Goal: Check status: Check status

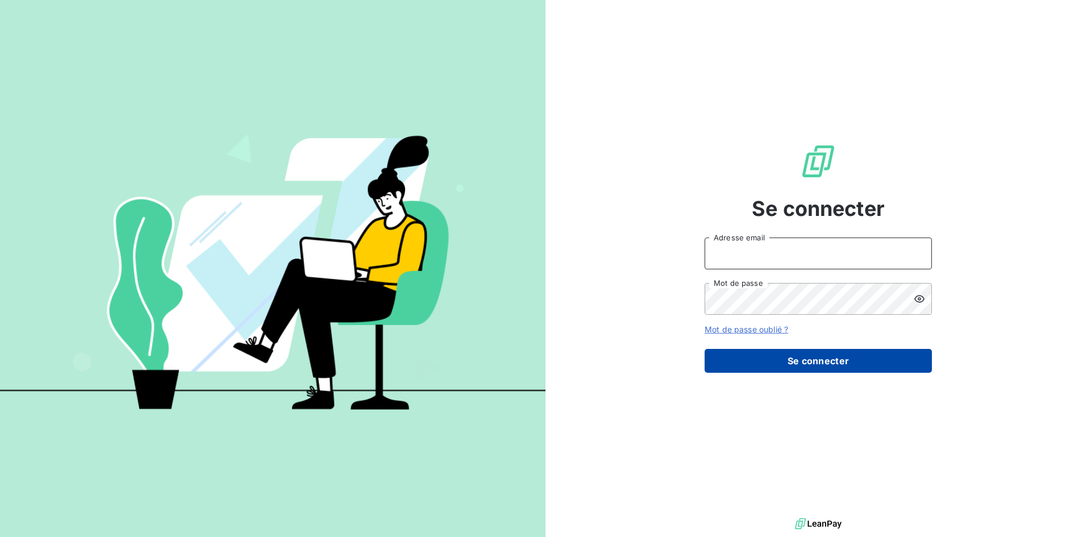
type input "[EMAIL_ADDRESS][DOMAIN_NAME]"
click at [800, 366] on button "Se connecter" at bounding box center [817, 361] width 227 height 24
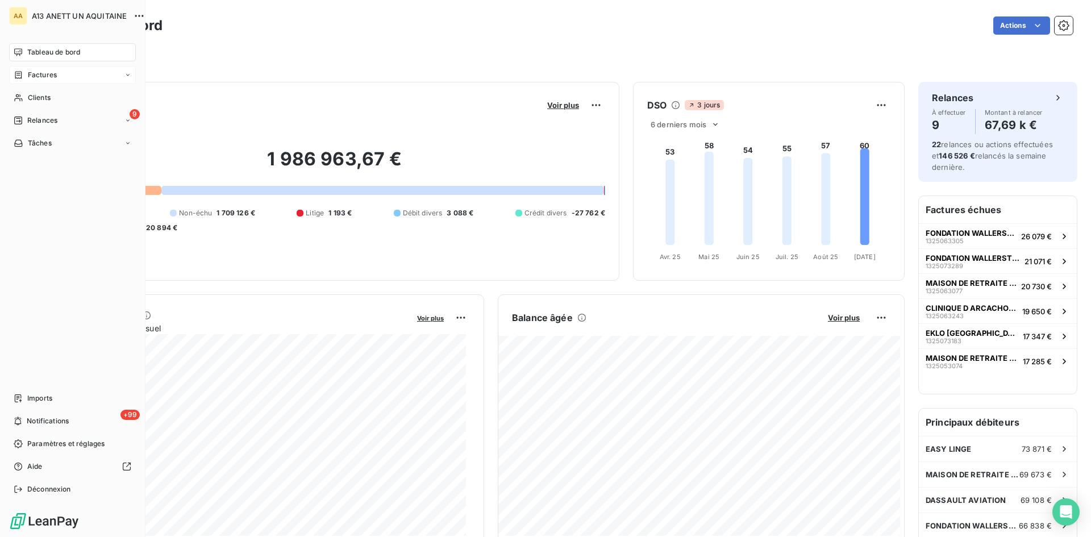
click at [44, 74] on span "Factures" at bounding box center [42, 75] width 29 height 10
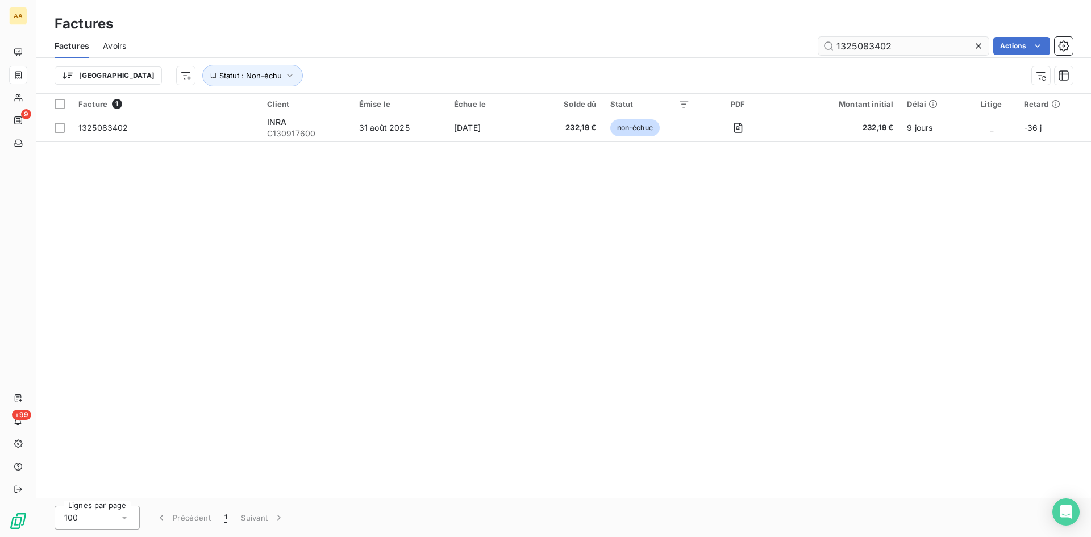
drag, startPoint x: 897, startPoint y: 46, endPoint x: 864, endPoint y: 46, distance: 32.9
click at [864, 46] on input "1325083402" at bounding box center [903, 46] width 170 height 18
click at [537, 407] on div "Facture 1 Client Émise le Échue le Solde dû Statut PDF Montant initial Délai Li…" at bounding box center [563, 296] width 1054 height 404
